Goal: Task Accomplishment & Management: Use online tool/utility

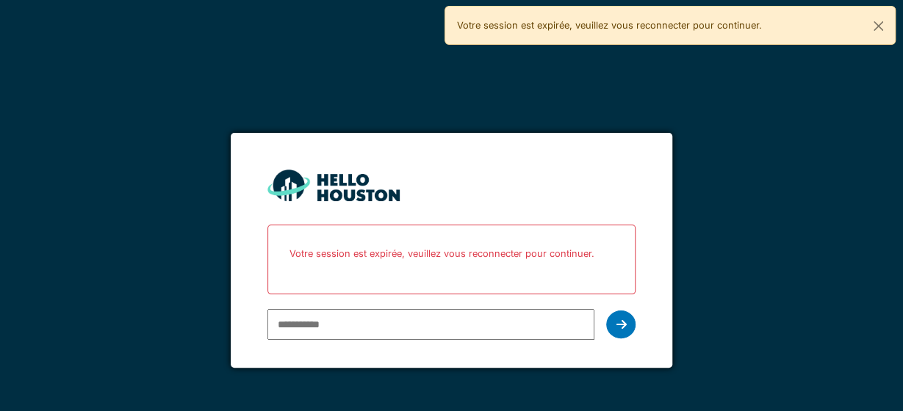
click at [522, 309] on div at bounding box center [431, 324] width 328 height 43
click at [527, 319] on input "email" at bounding box center [431, 324] width 328 height 31
click at [550, 237] on p "Votre session est expirée, veuillez vous reconnecter pour continuer." at bounding box center [452, 253] width 350 height 39
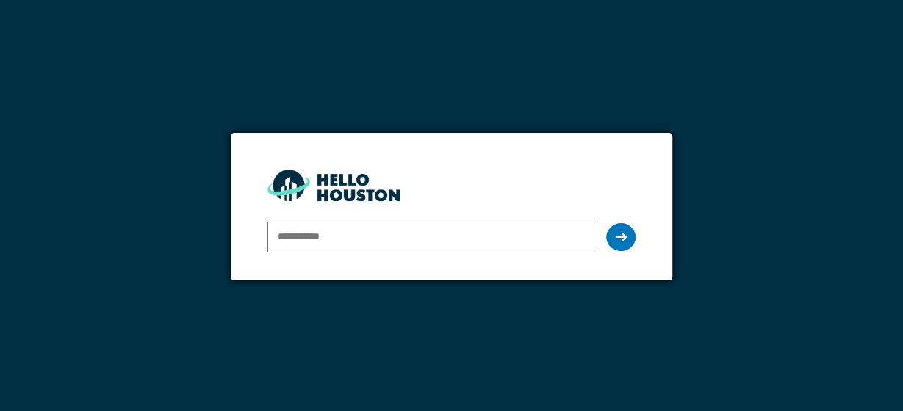
click at [416, 226] on input "email" at bounding box center [431, 237] width 328 height 31
type input "**********"
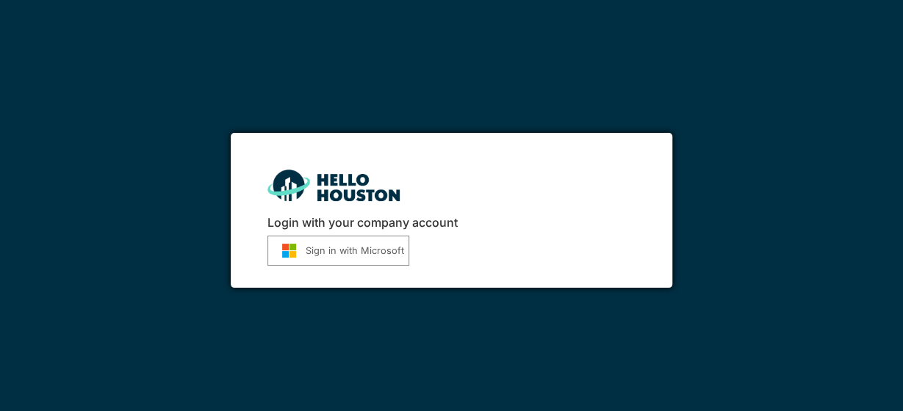
click at [383, 245] on button "Sign in with Microsoft" at bounding box center [338, 251] width 142 height 30
